Goal: Task Accomplishment & Management: Manage account settings

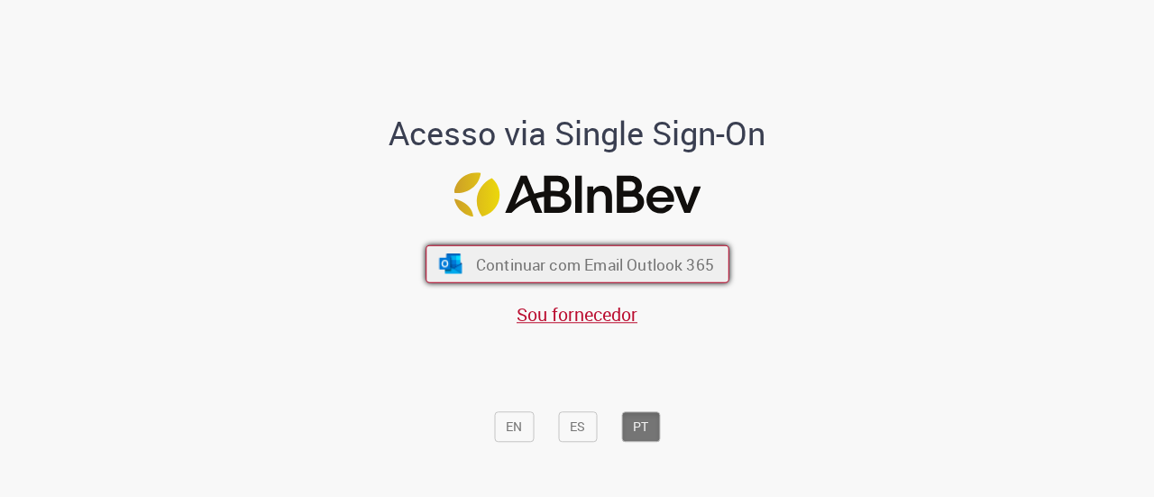
click at [658, 252] on button "Continuar com Email Outlook 365" at bounding box center [578, 264] width 304 height 38
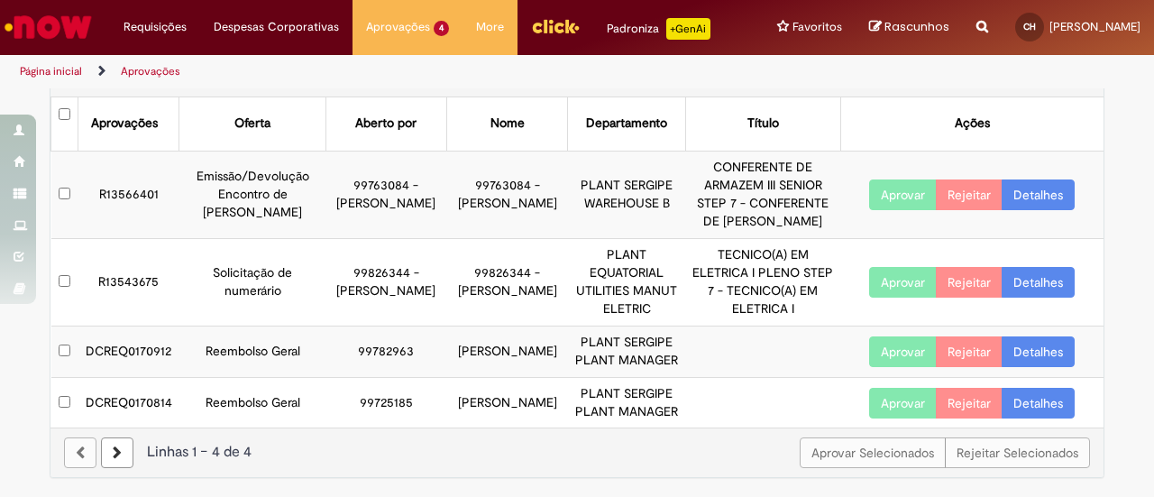
scroll to position [81, 0]
click at [876, 400] on button "Aprovar" at bounding box center [903, 403] width 68 height 31
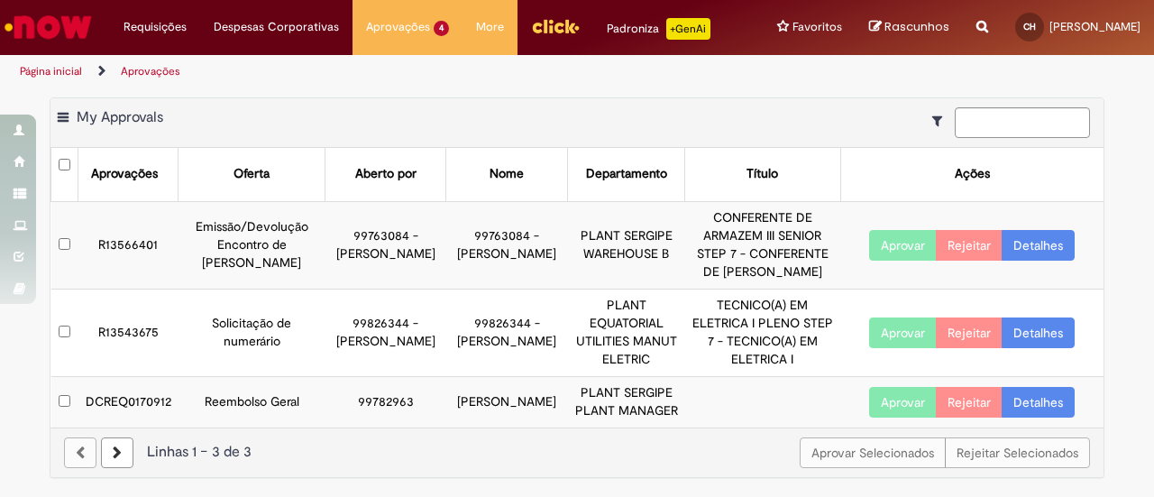
scroll to position [30, 0]
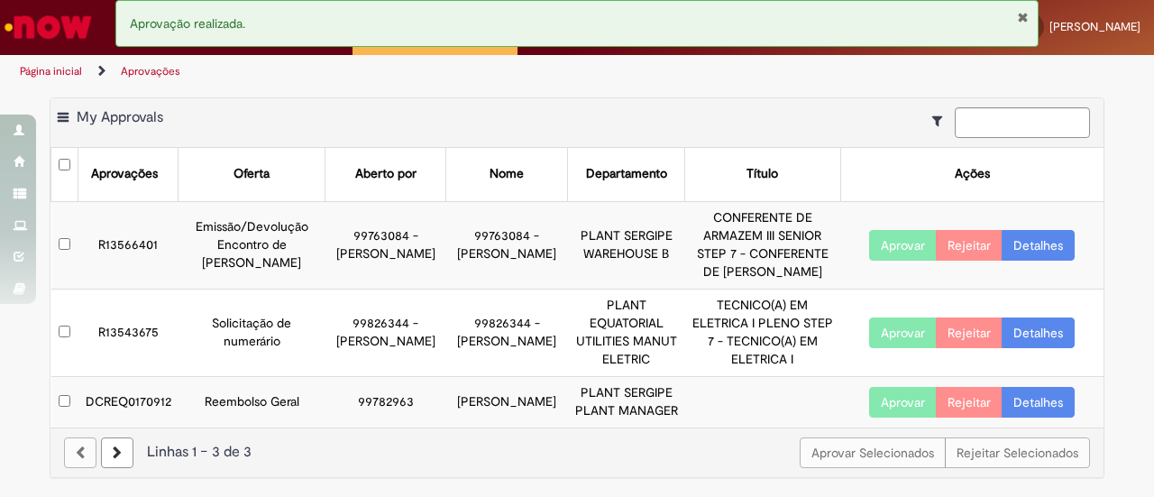
click at [917, 405] on button "Aprovar" at bounding box center [903, 402] width 68 height 31
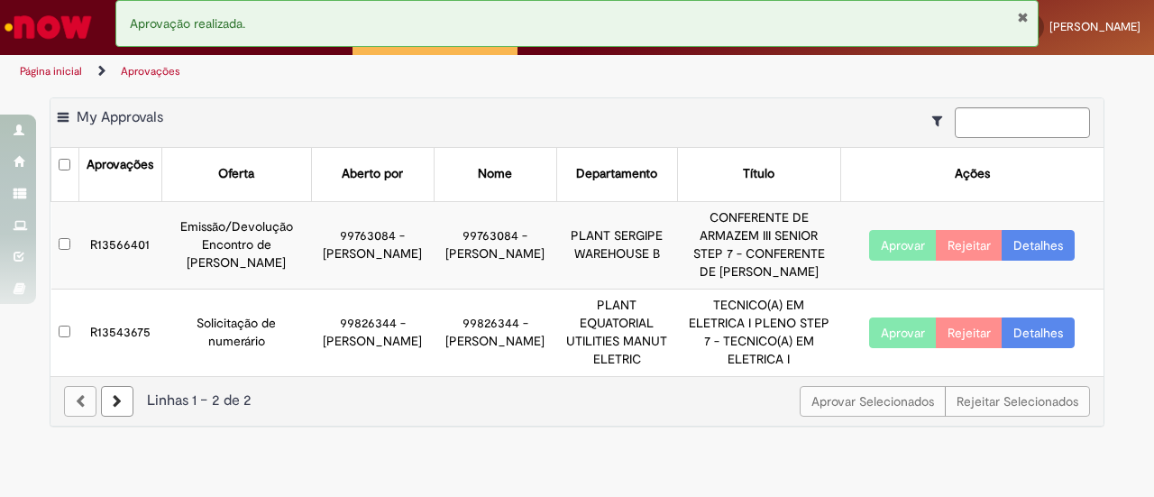
click at [910, 261] on button "Aprovar" at bounding box center [903, 245] width 68 height 31
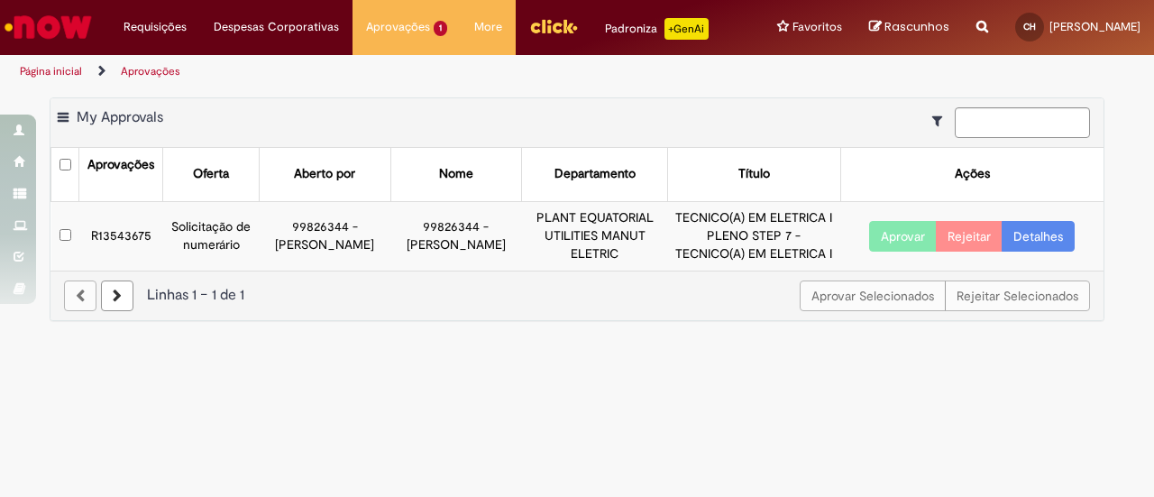
click at [69, 22] on img "Ir para a Homepage" at bounding box center [48, 27] width 93 height 36
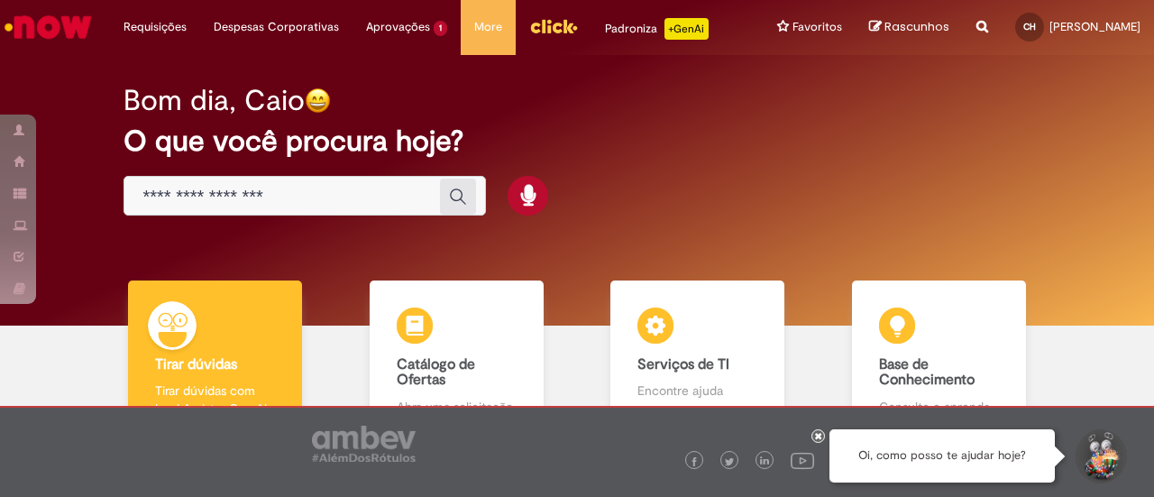
scroll to position [137, 0]
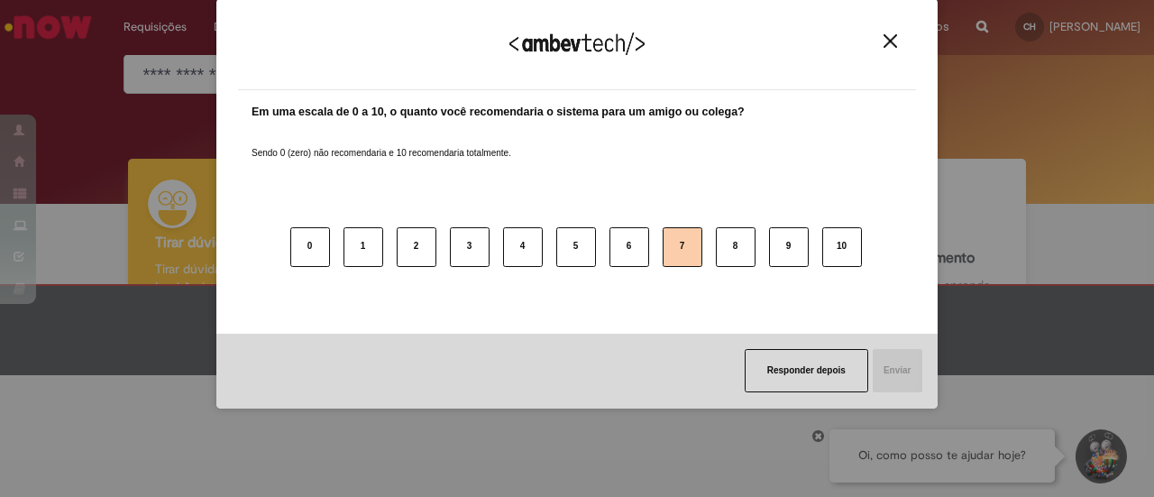
drag, startPoint x: 649, startPoint y: 246, endPoint x: 671, endPoint y: 248, distance: 21.7
click at [671, 248] on div "0 1 2 3 4 5 6 7 8 9 10" at bounding box center [577, 236] width 651 height 142
drag, startPoint x: 902, startPoint y: 30, endPoint x: 892, endPoint y: 38, distance: 12.8
click at [896, 34] on div "Agradecemos seu feedback!" at bounding box center [577, 55] width 678 height 70
click at [887, 43] on img "Close" at bounding box center [891, 41] width 14 height 14
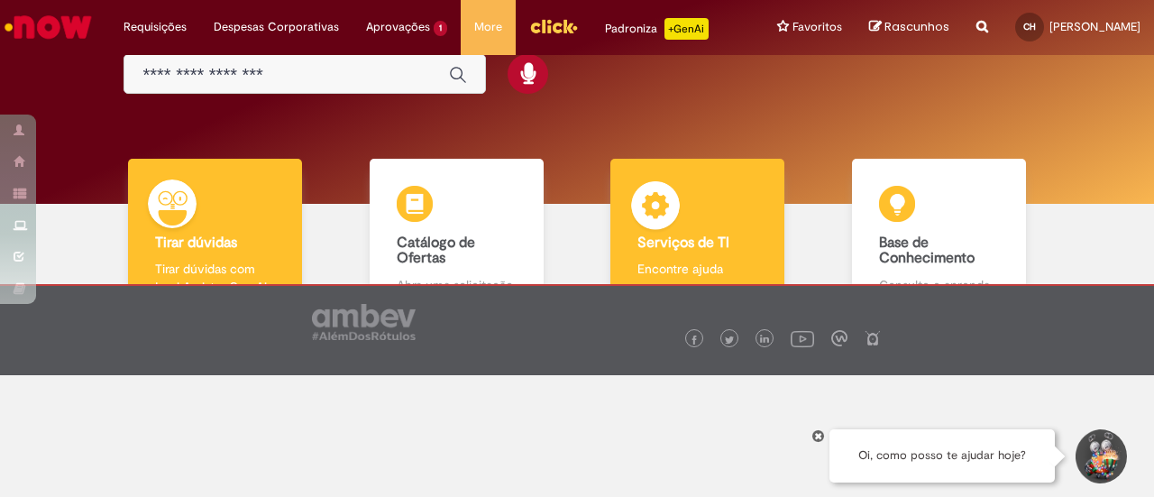
click at [673, 239] on b "Serviços de TI" at bounding box center [683, 243] width 92 height 18
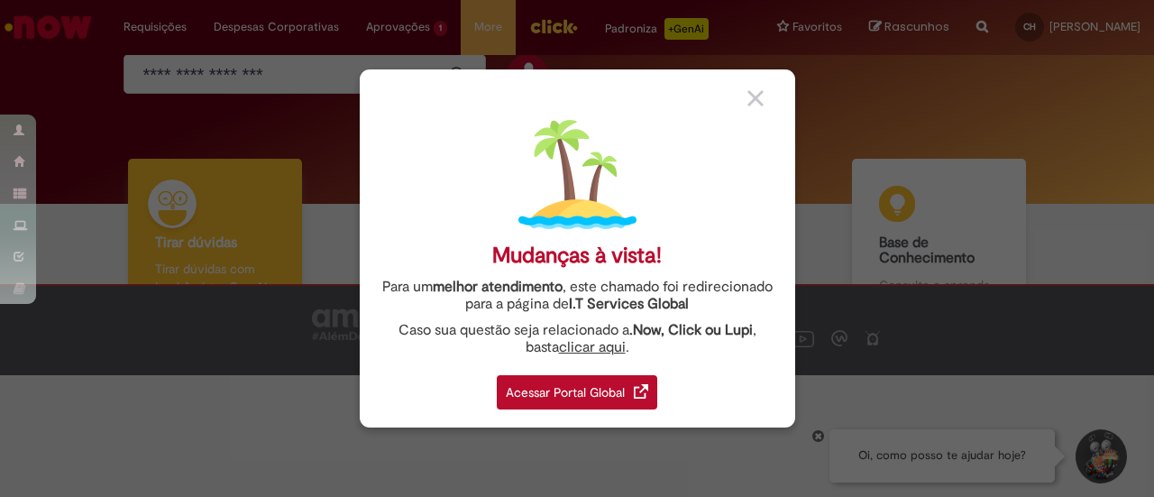
click at [594, 403] on div "Acessar Portal Global" at bounding box center [577, 392] width 160 height 34
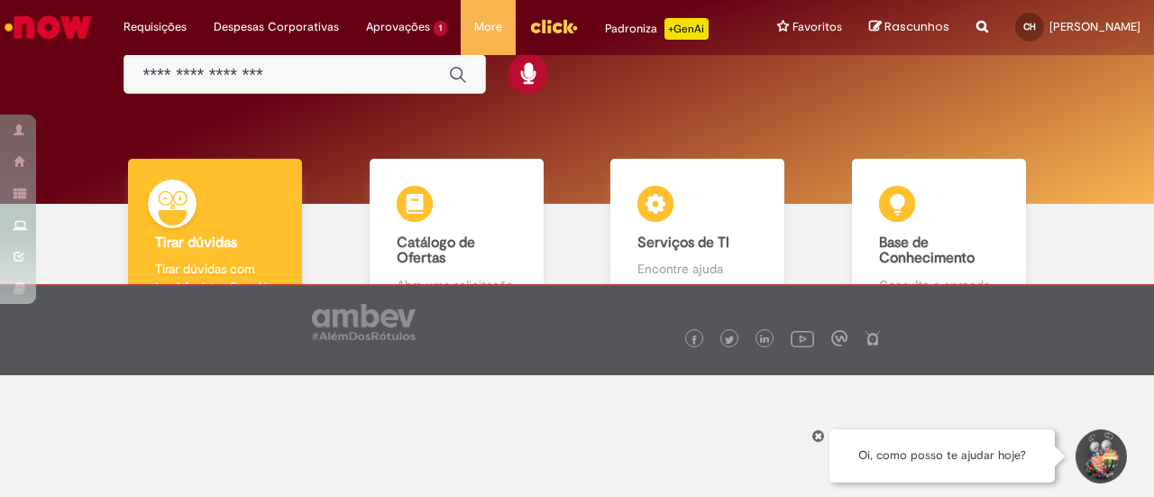
scroll to position [29, 0]
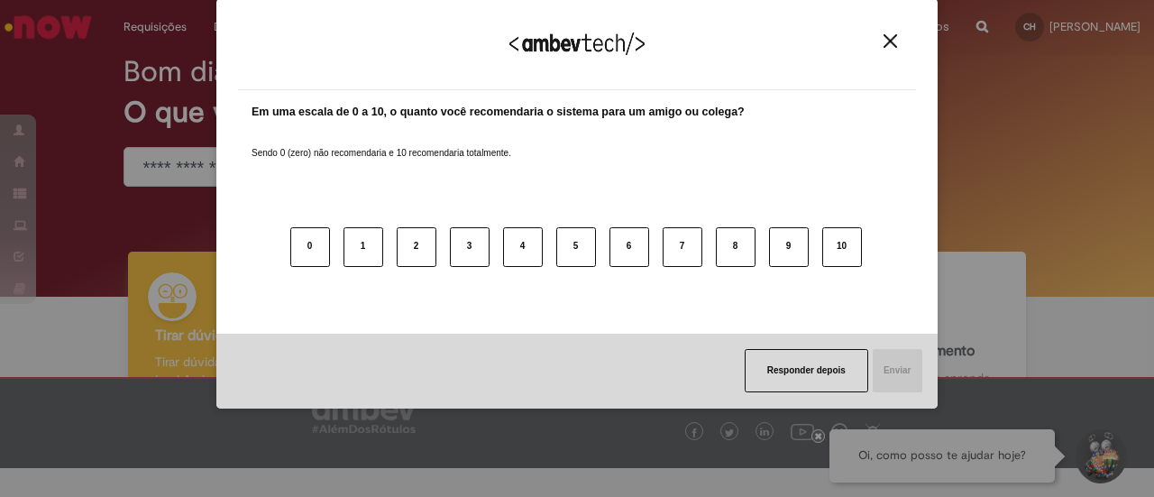
click at [893, 45] on img "Close" at bounding box center [891, 41] width 14 height 14
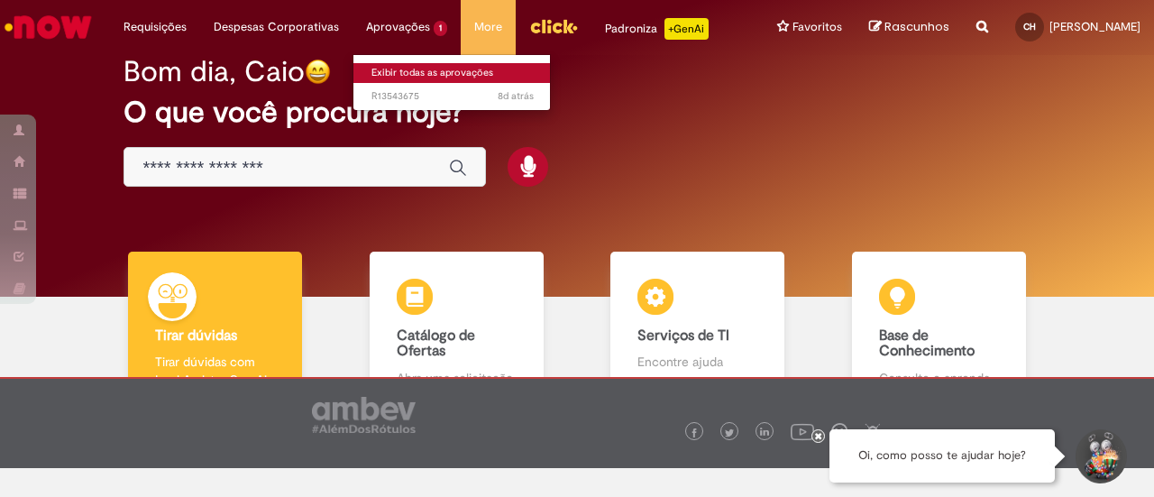
click at [394, 73] on link "Exibir todas as aprovações" at bounding box center [452, 73] width 198 height 20
